Goal: Communication & Community: Participate in discussion

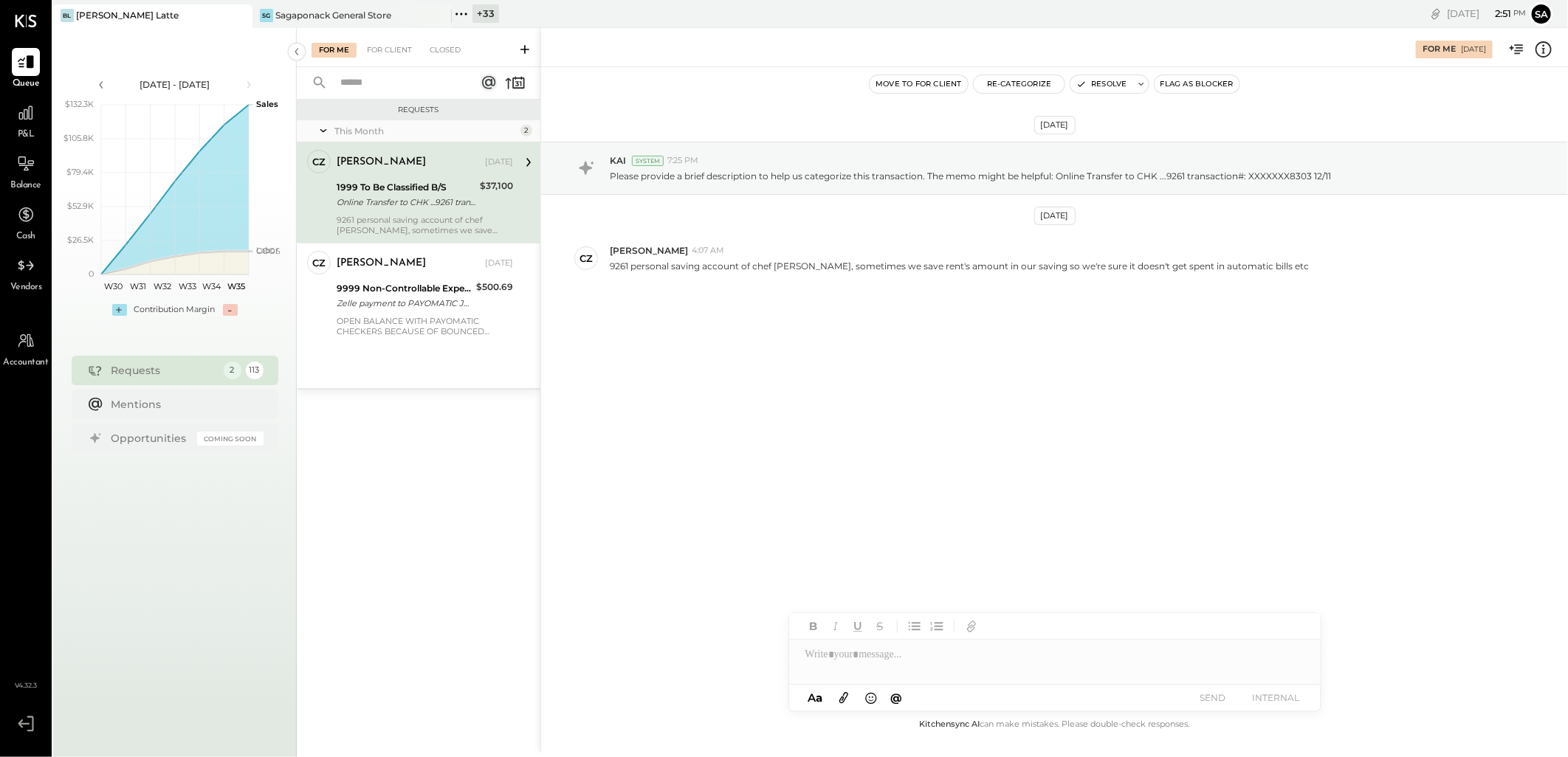
click at [465, 16] on icon at bounding box center [461, 14] width 19 height 19
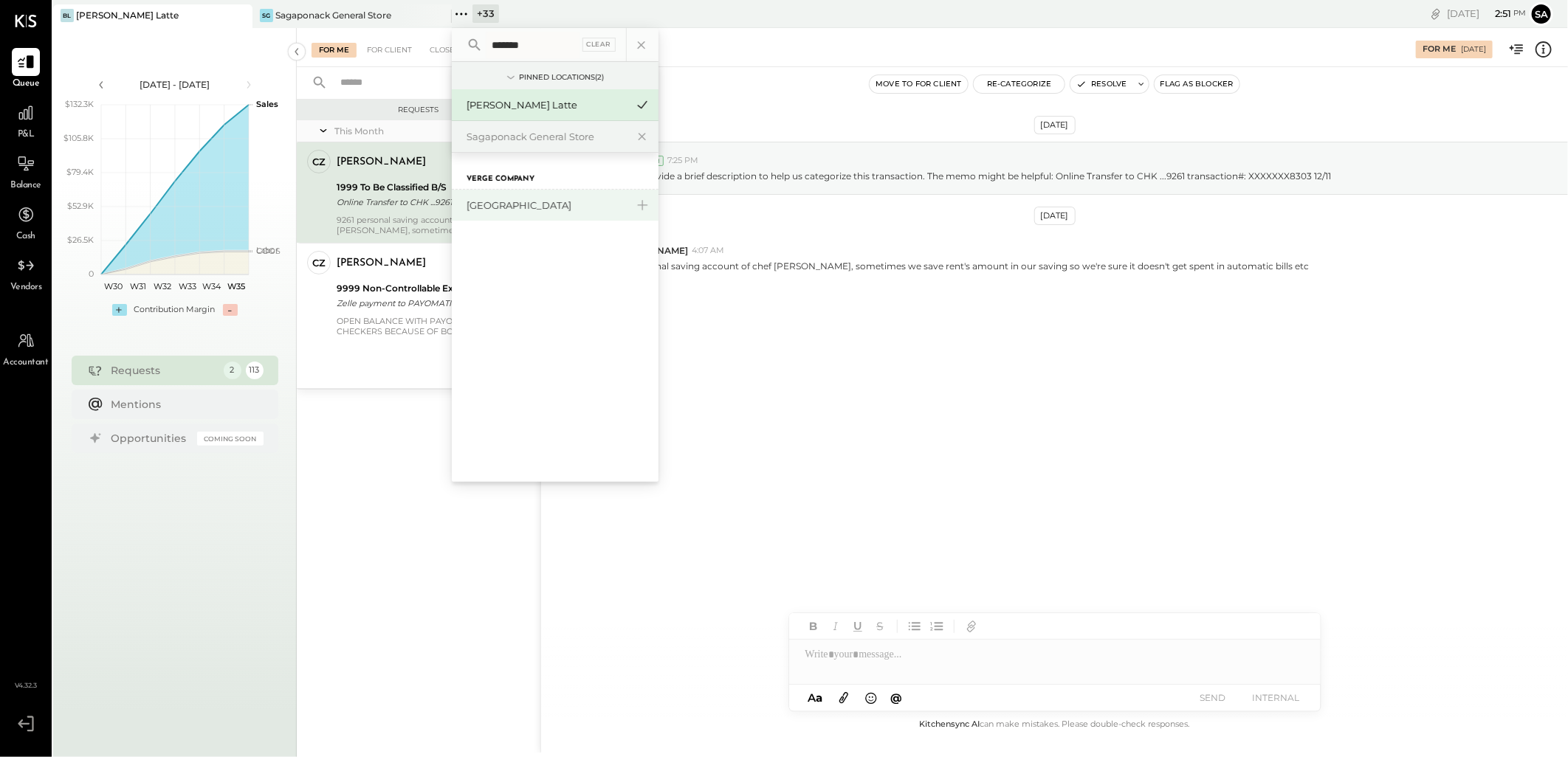
type input "*******"
click at [544, 205] on div "[GEOGRAPHIC_DATA]" at bounding box center [546, 205] width 160 height 14
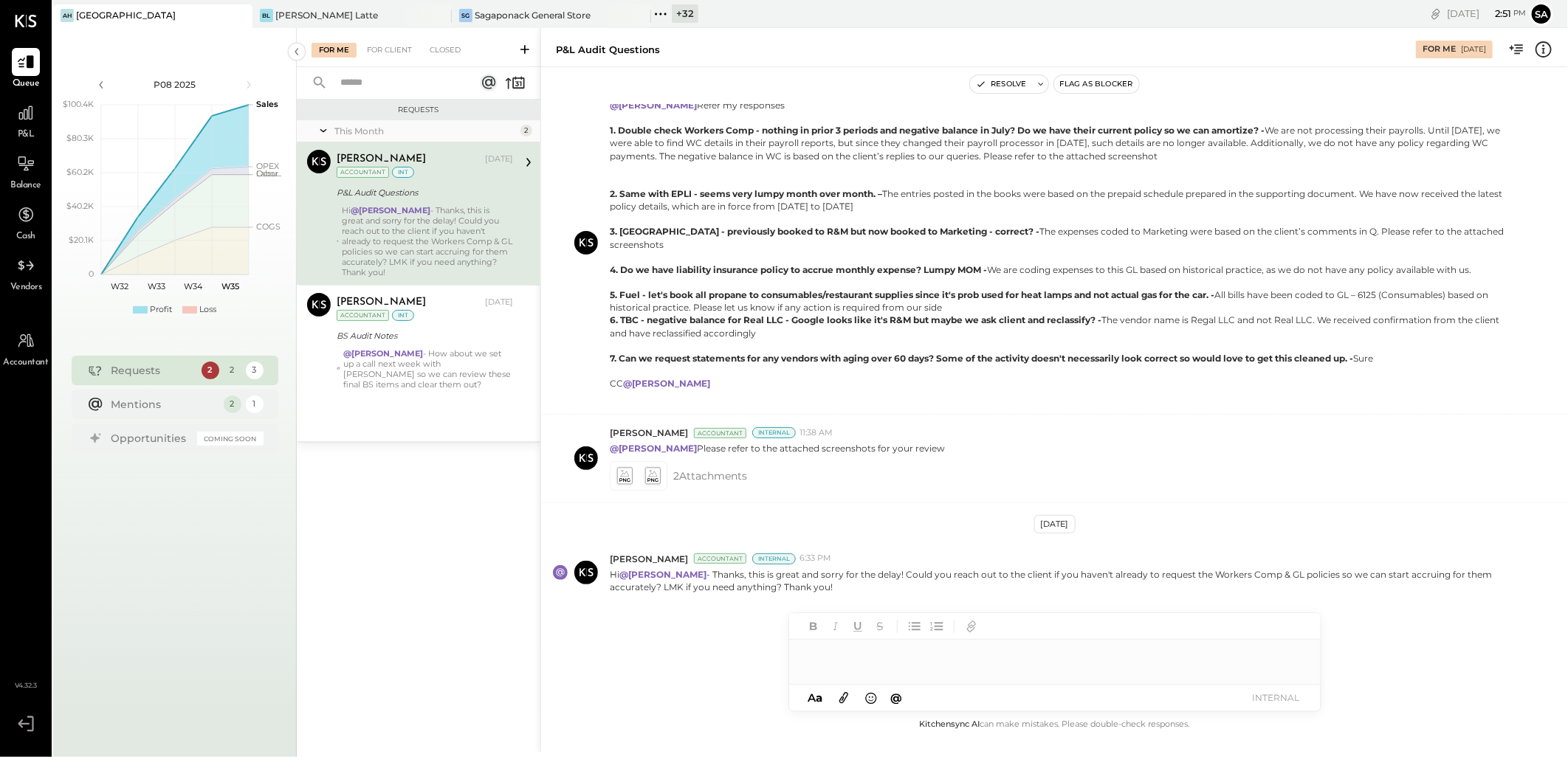
scroll to position [312, 0]
click at [429, 207] on strong "@[PERSON_NAME]" at bounding box center [390, 211] width 79 height 10
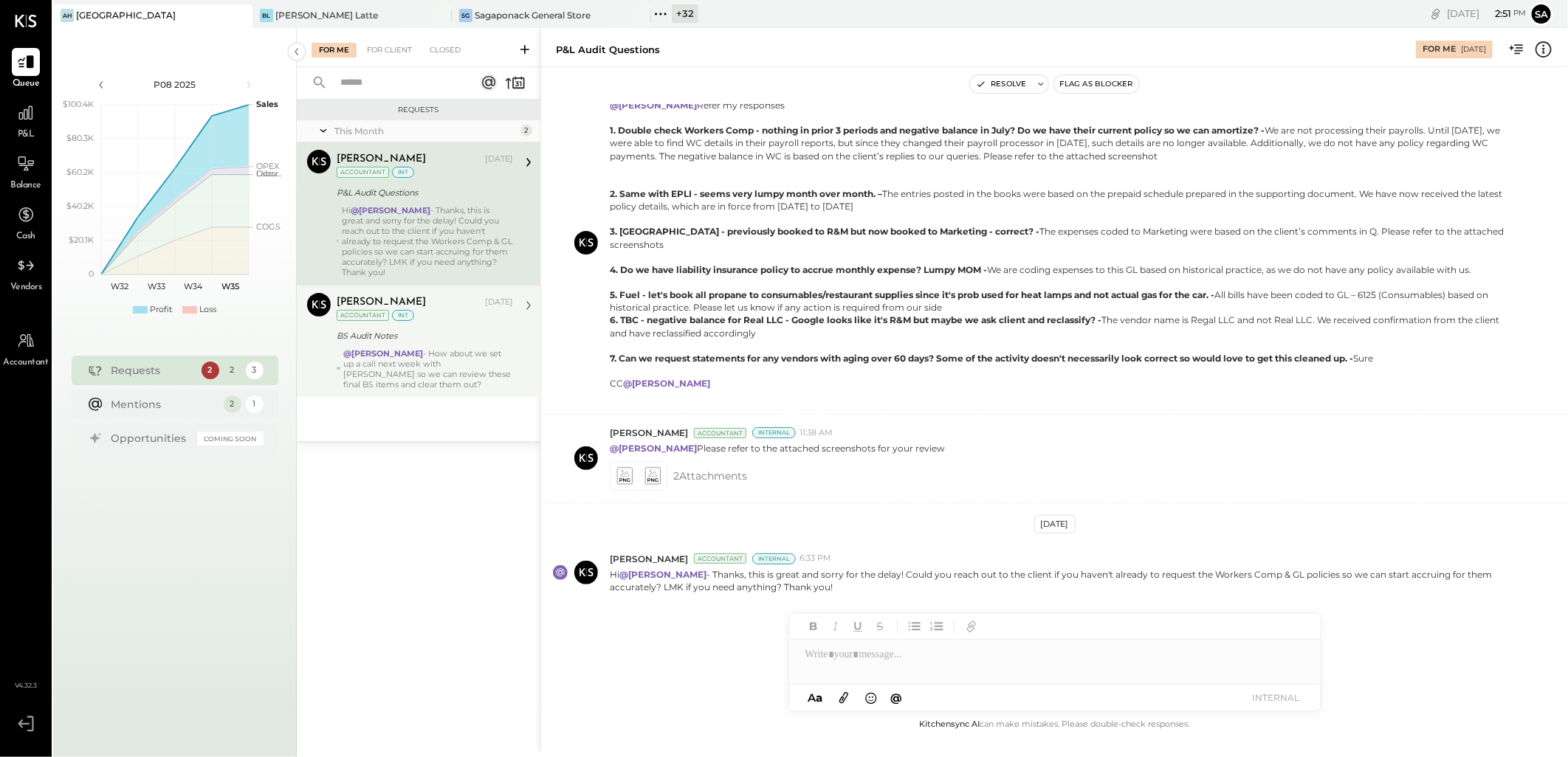
click at [422, 319] on div "[PERSON_NAME] [DATE] Accountant int" at bounding box center [425, 307] width 176 height 30
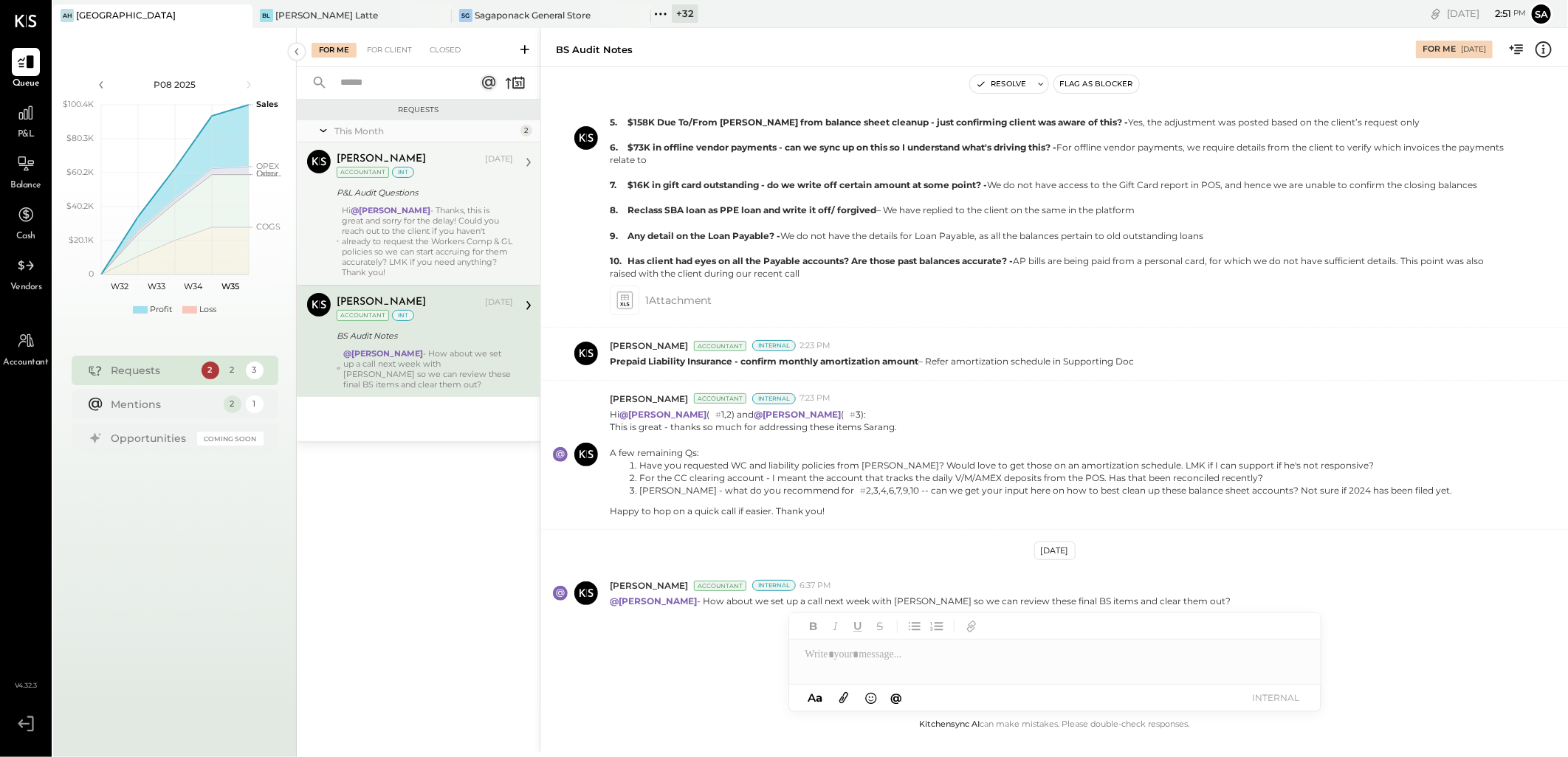
click at [473, 360] on div "@[PERSON_NAME] - How about we set up a call next week with [PERSON_NAME] so we …" at bounding box center [428, 369] width 170 height 41
